Goal: Task Accomplishment & Management: Manage account settings

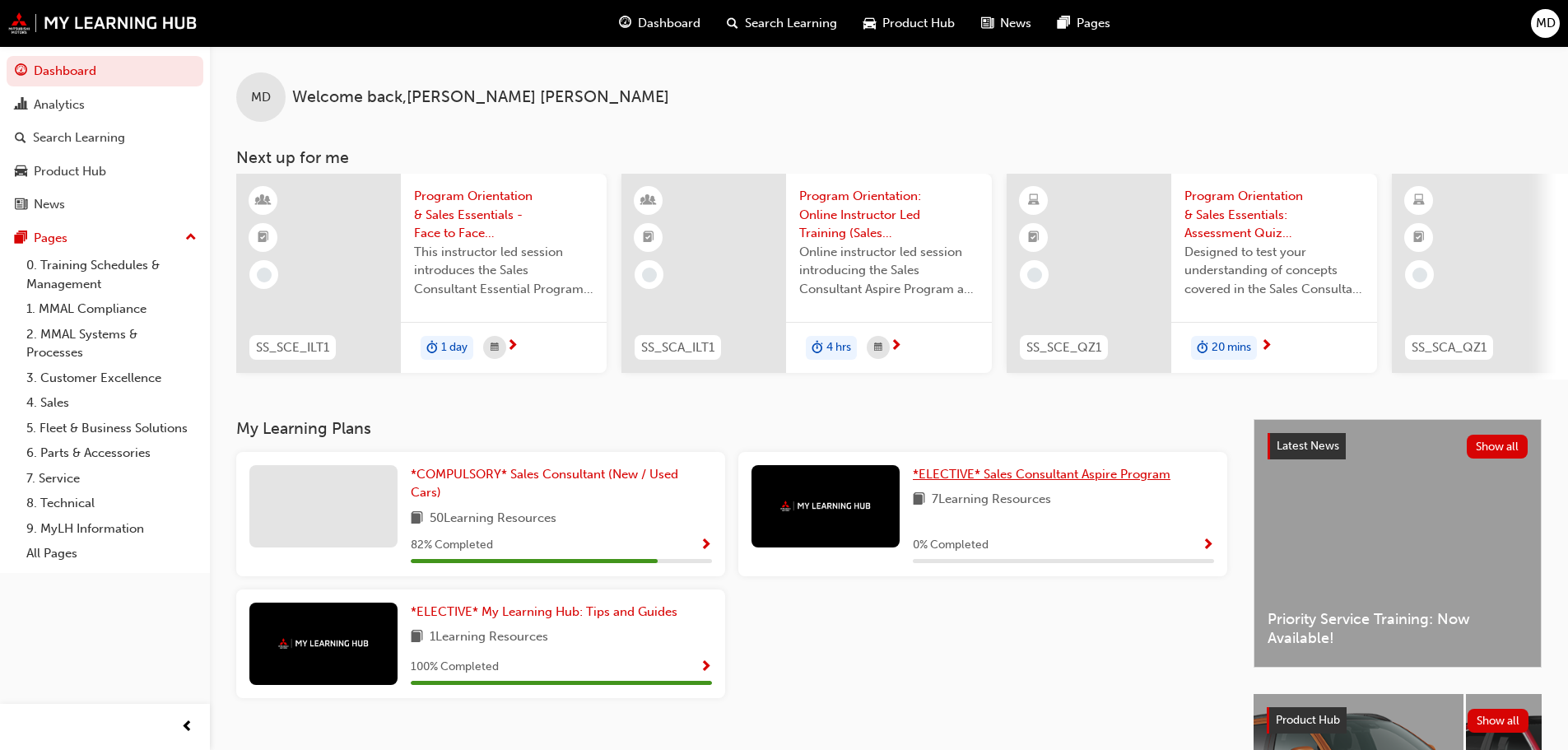
click at [992, 477] on span "*ELECTIVE* Sales Consultant Aspire Program" at bounding box center [1040, 474] width 257 height 15
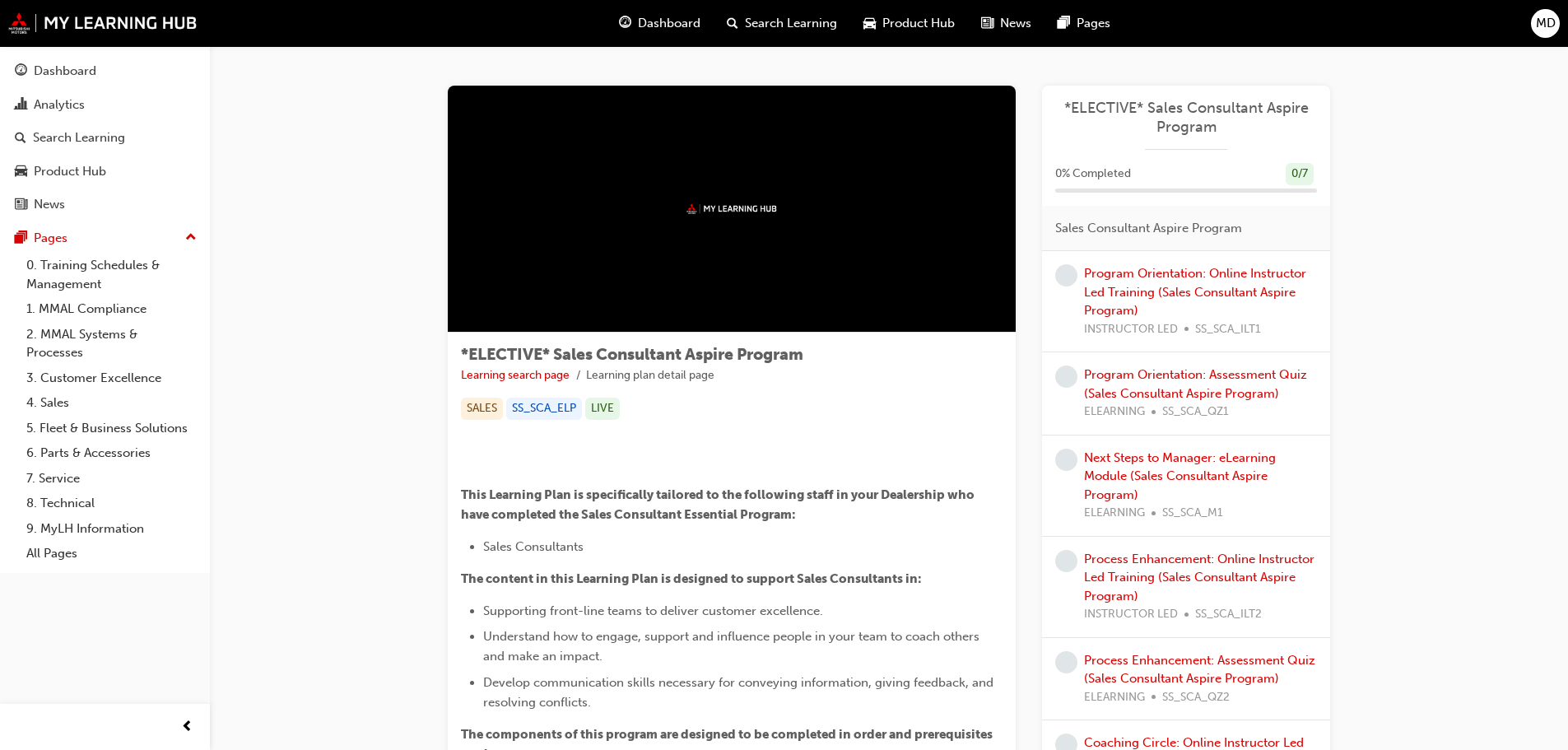
click at [677, 22] on span "Dashboard" at bounding box center [669, 23] width 63 height 19
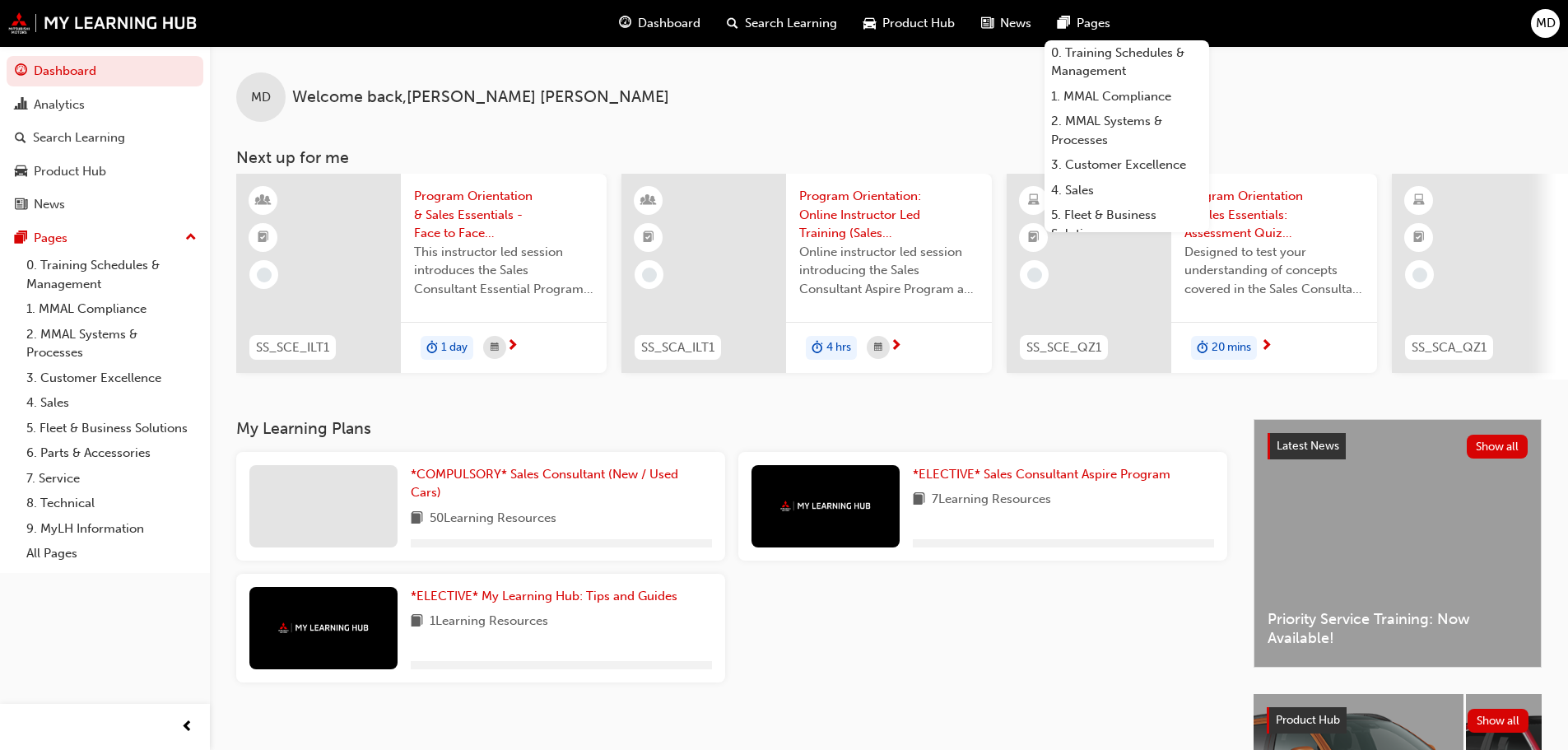
click at [1540, 9] on button "MD" at bounding box center [1544, 23] width 29 height 29
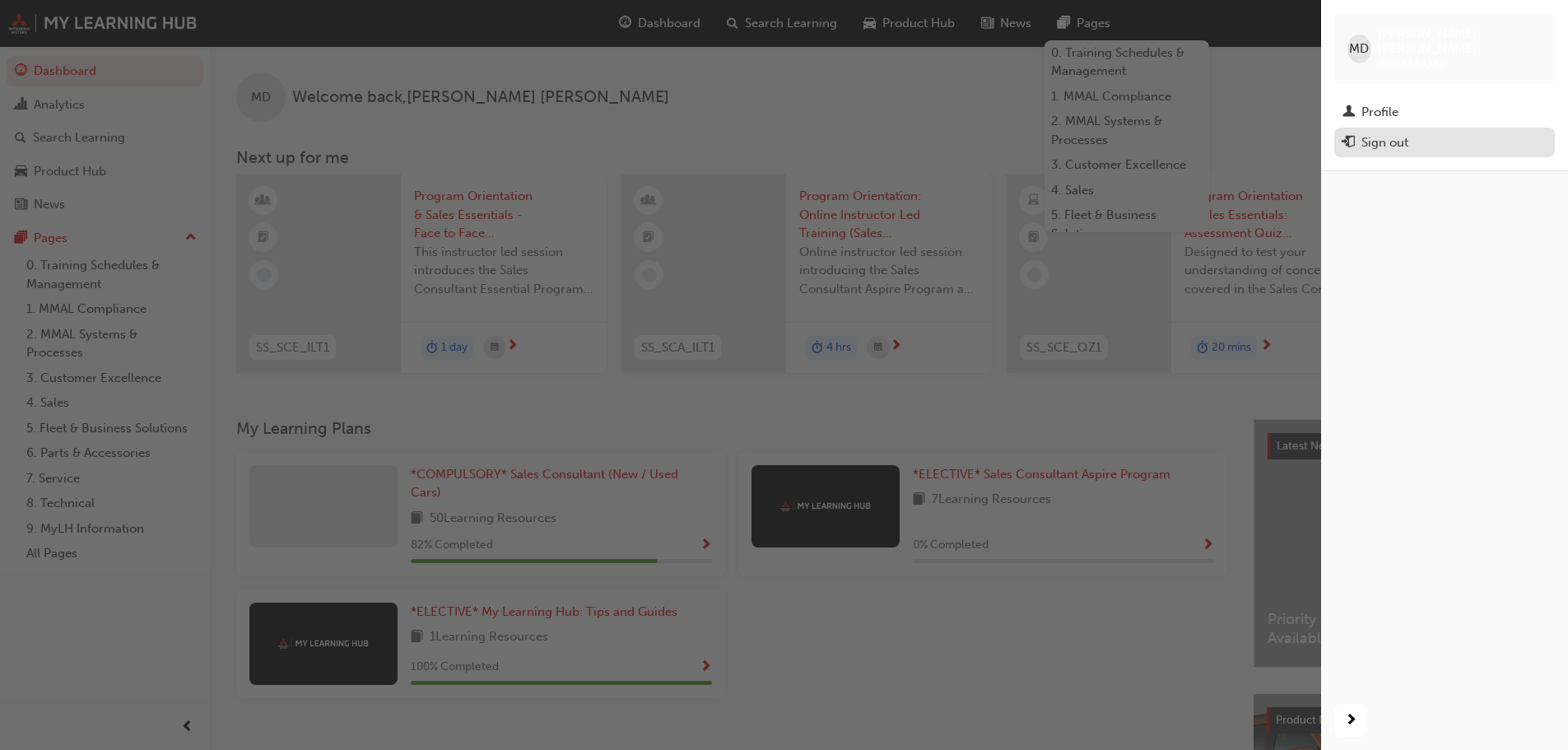
click at [1380, 134] on div "Sign out" at bounding box center [1384, 143] width 47 height 19
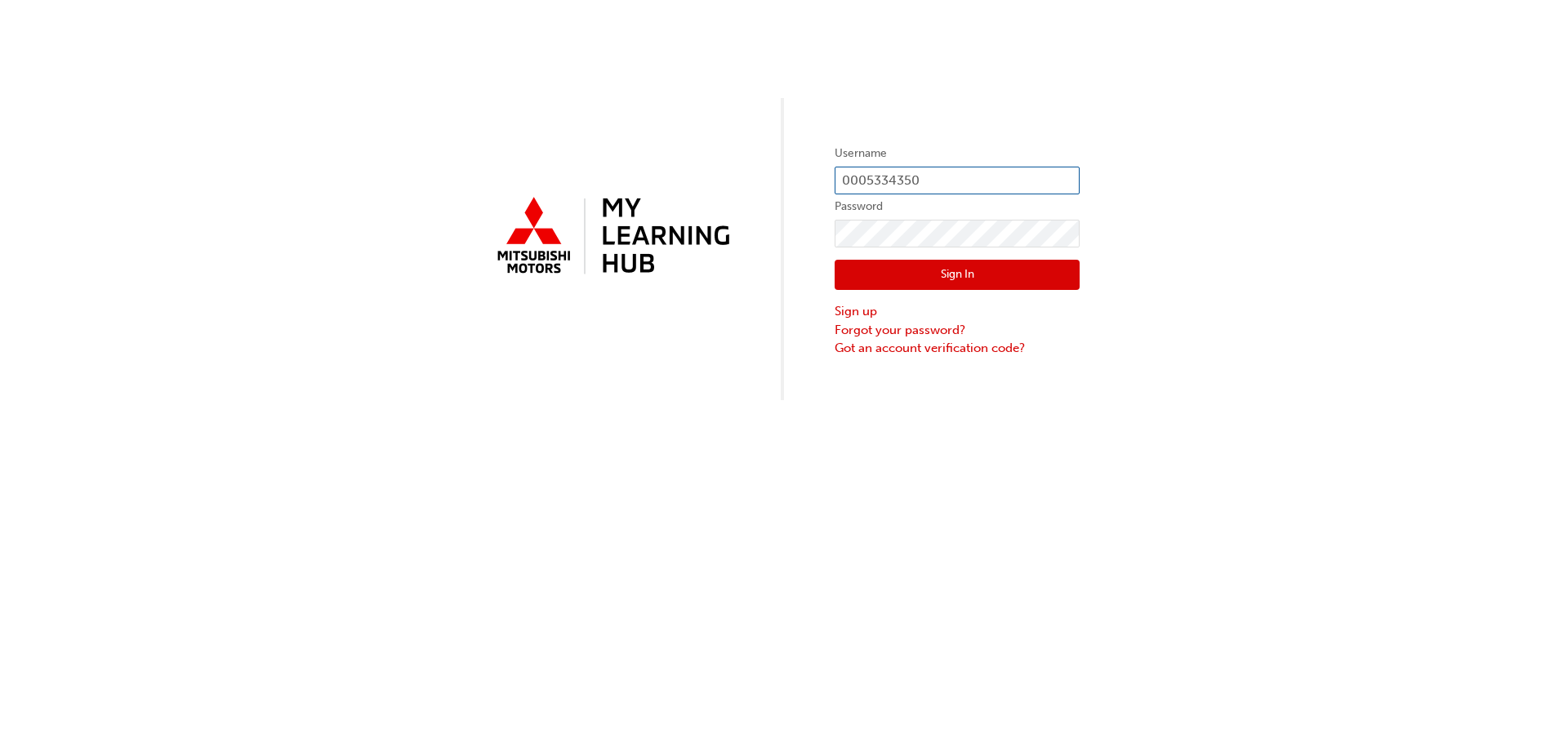
click at [968, 178] on input "0005334350" at bounding box center [957, 180] width 245 height 27
type input "0005798198"
click at [992, 275] on button "Sign In" at bounding box center [957, 275] width 245 height 31
